Goal: Find specific page/section: Find specific page/section

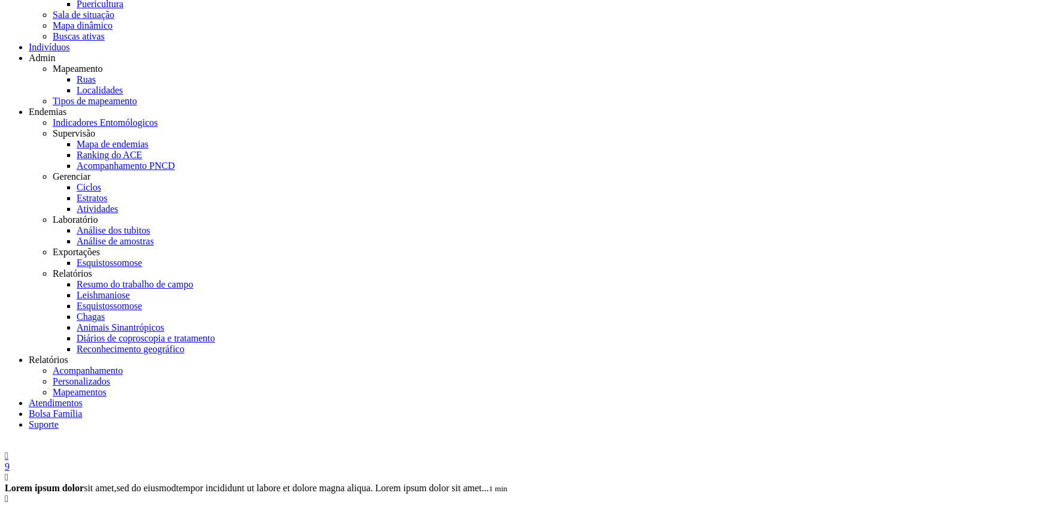
scroll to position [196, 0]
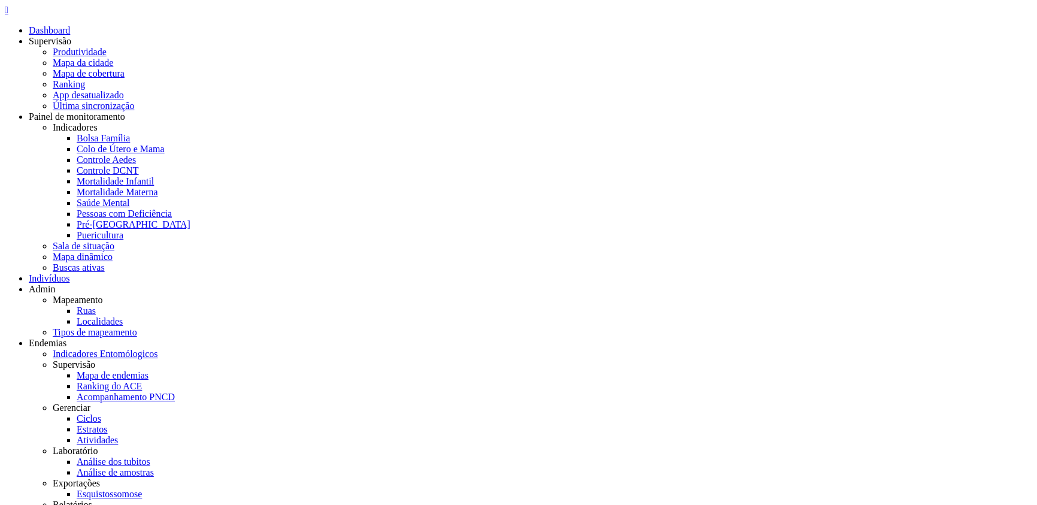
drag, startPoint x: 330, startPoint y: 52, endPoint x: 302, endPoint y: 32, distance: 34.7
